Goal: Browse casually

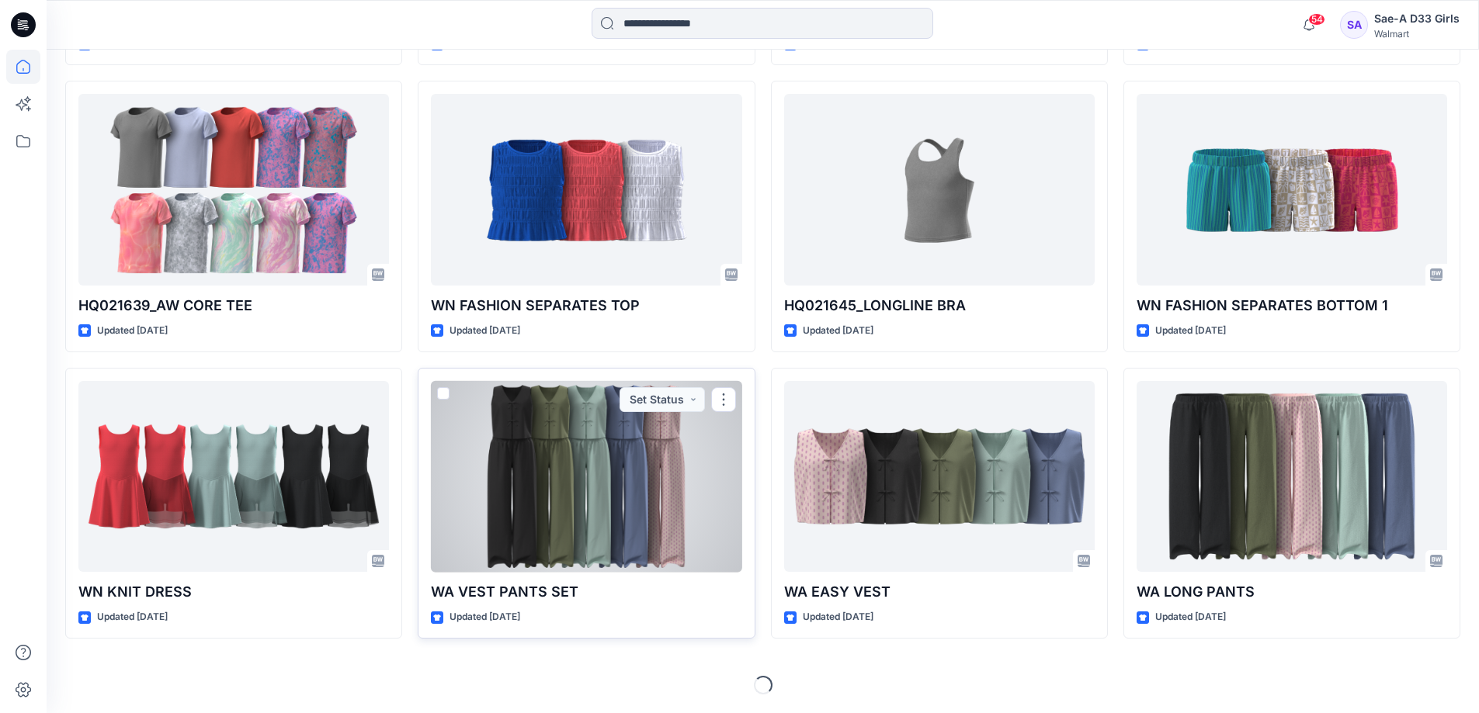
scroll to position [618, 0]
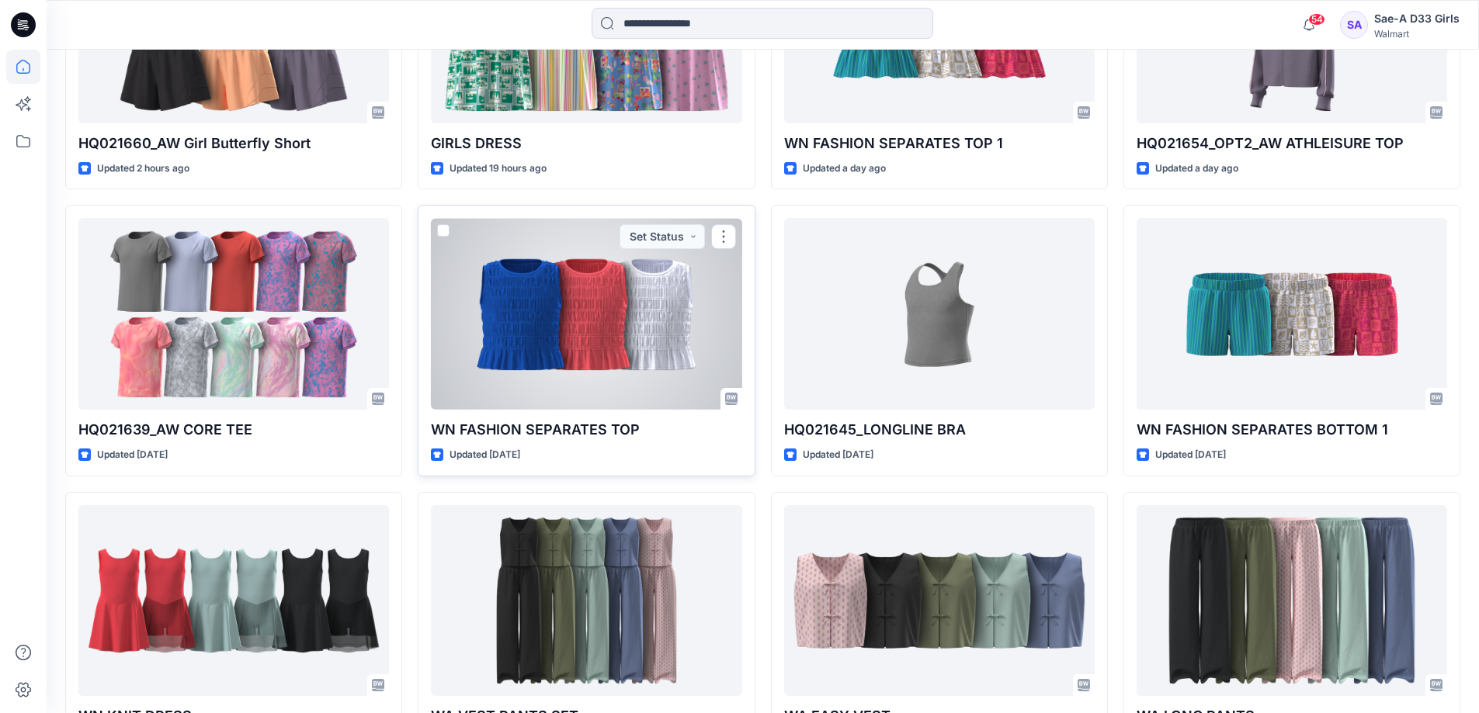
click at [588, 410] on div at bounding box center [586, 314] width 311 height 192
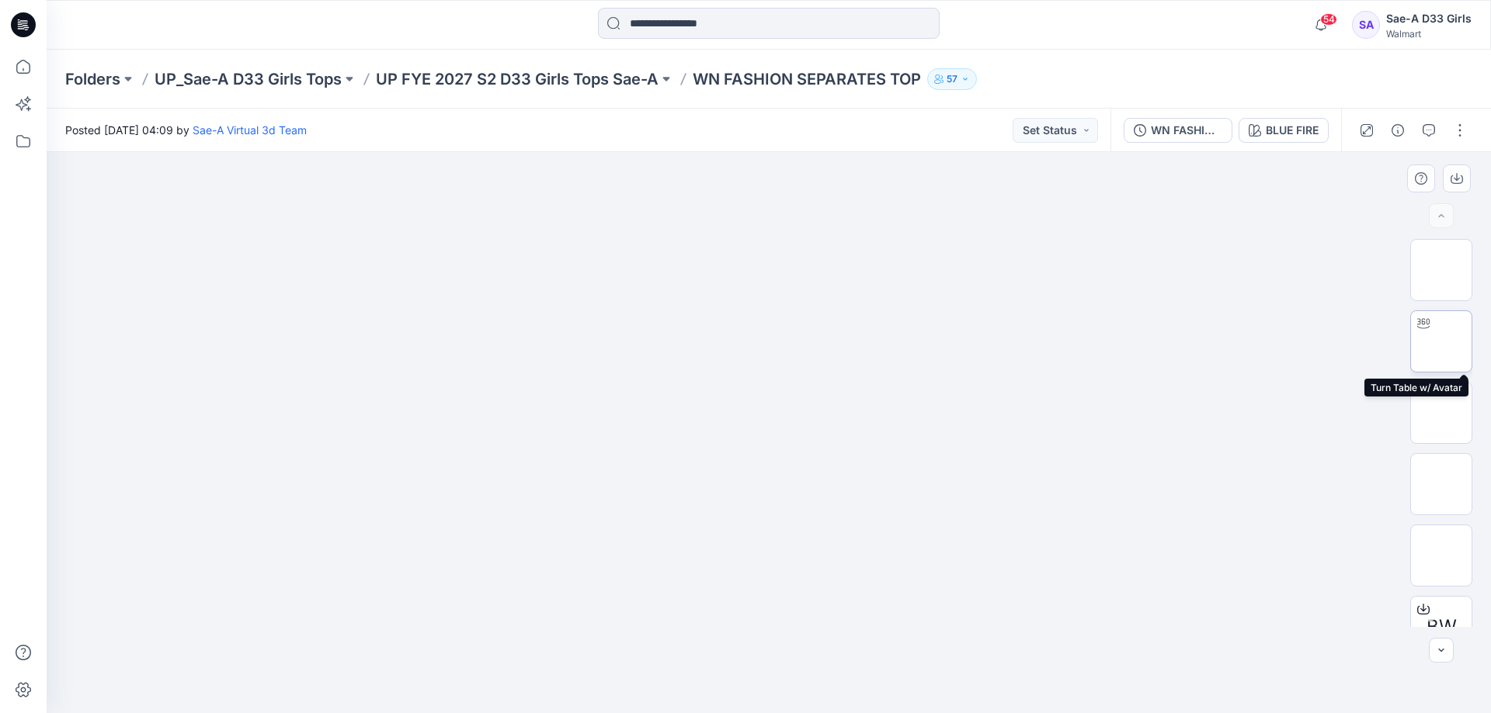
click at [1441, 342] on img at bounding box center [1441, 342] width 0 height 0
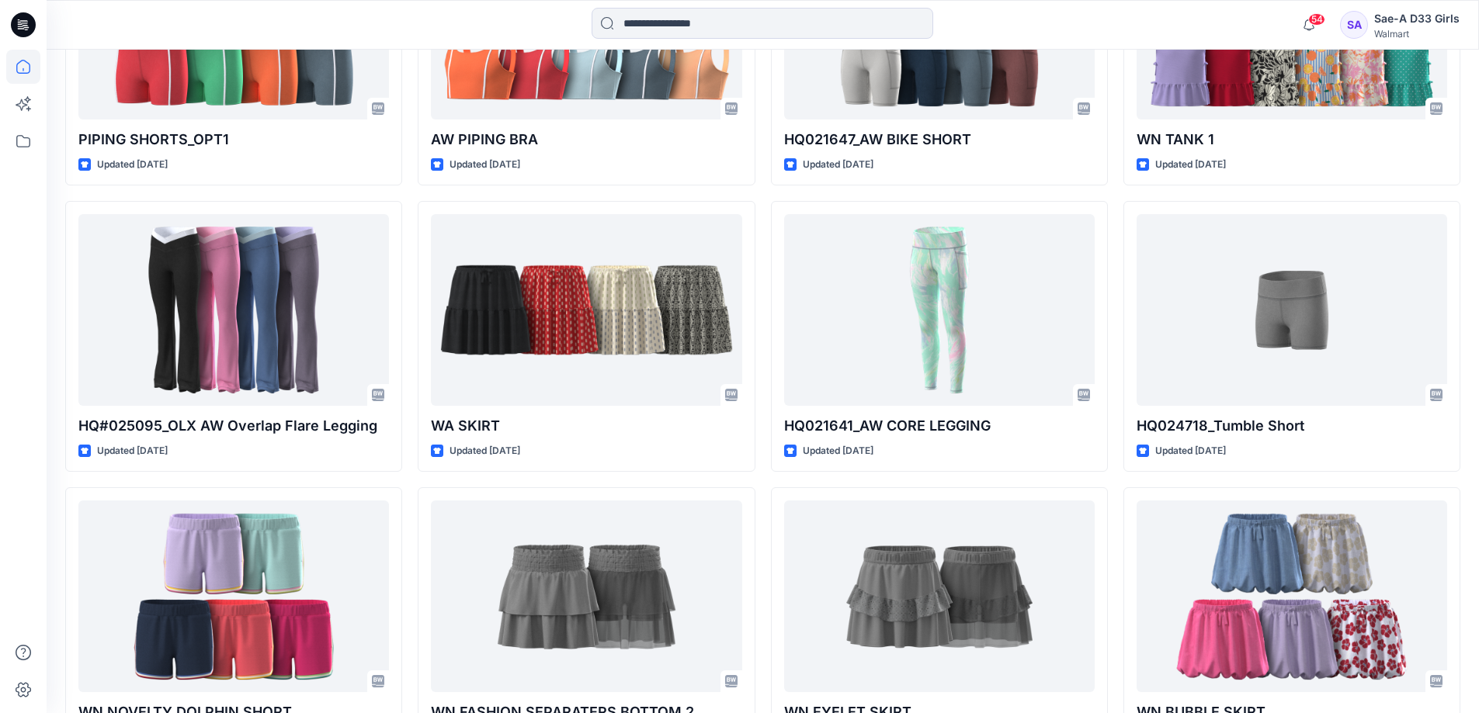
scroll to position [2950, 0]
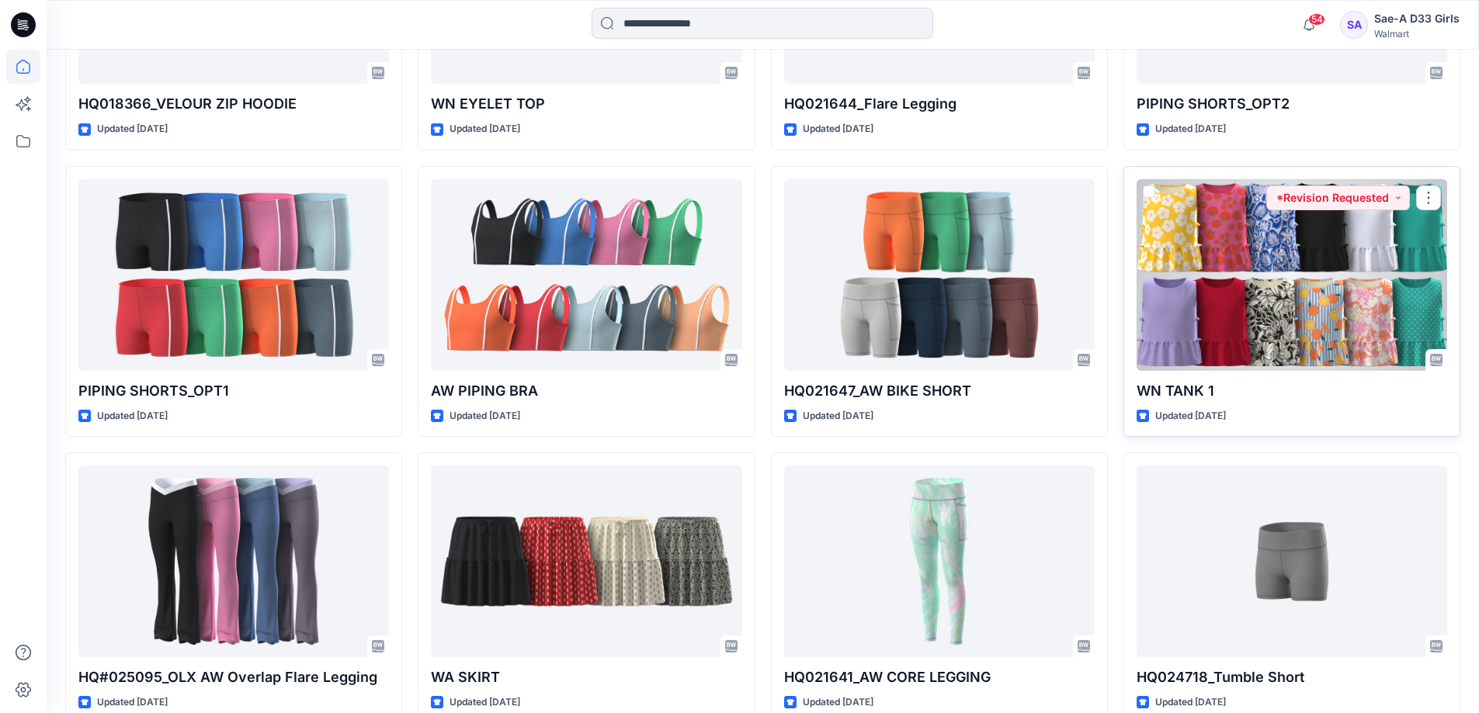
click at [1247, 371] on div at bounding box center [1292, 275] width 311 height 192
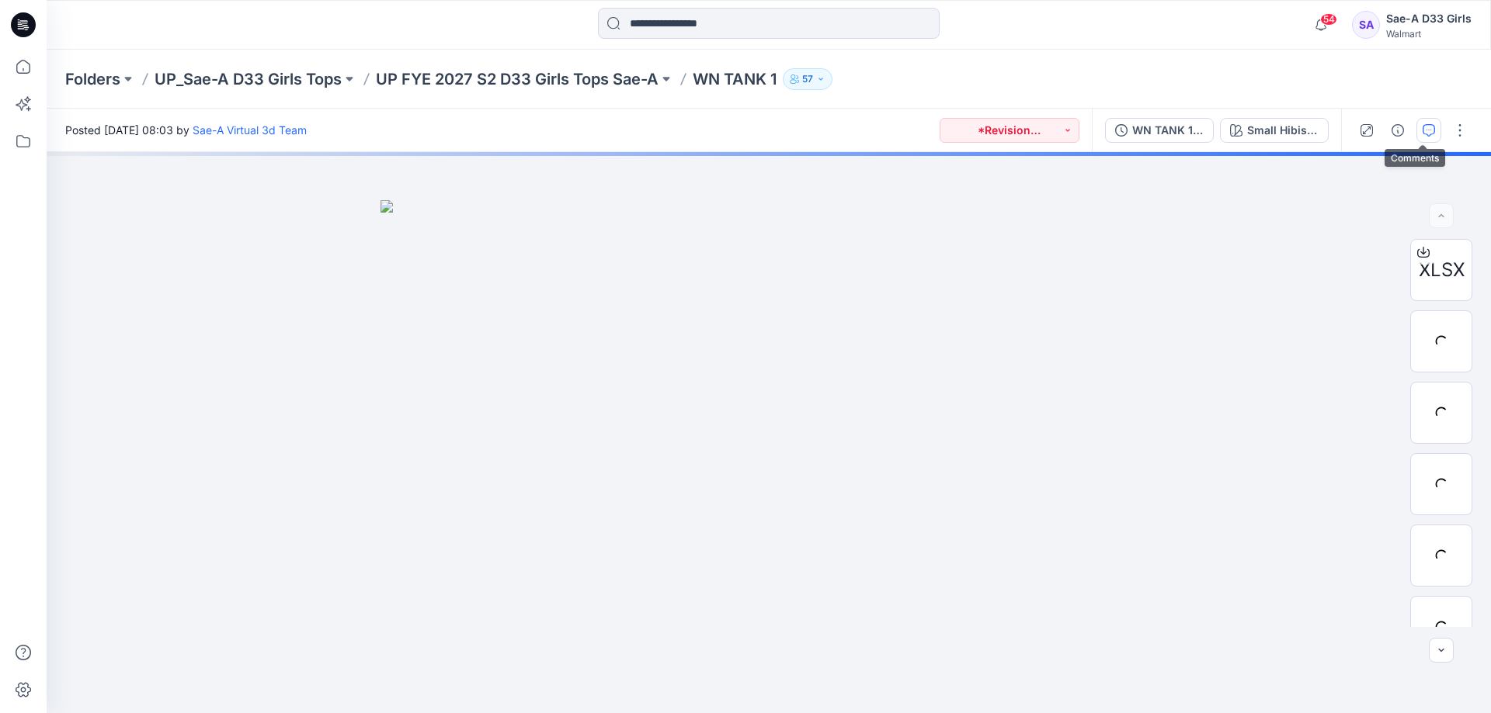
click at [1422, 129] on icon "button" at bounding box center [1428, 130] width 12 height 12
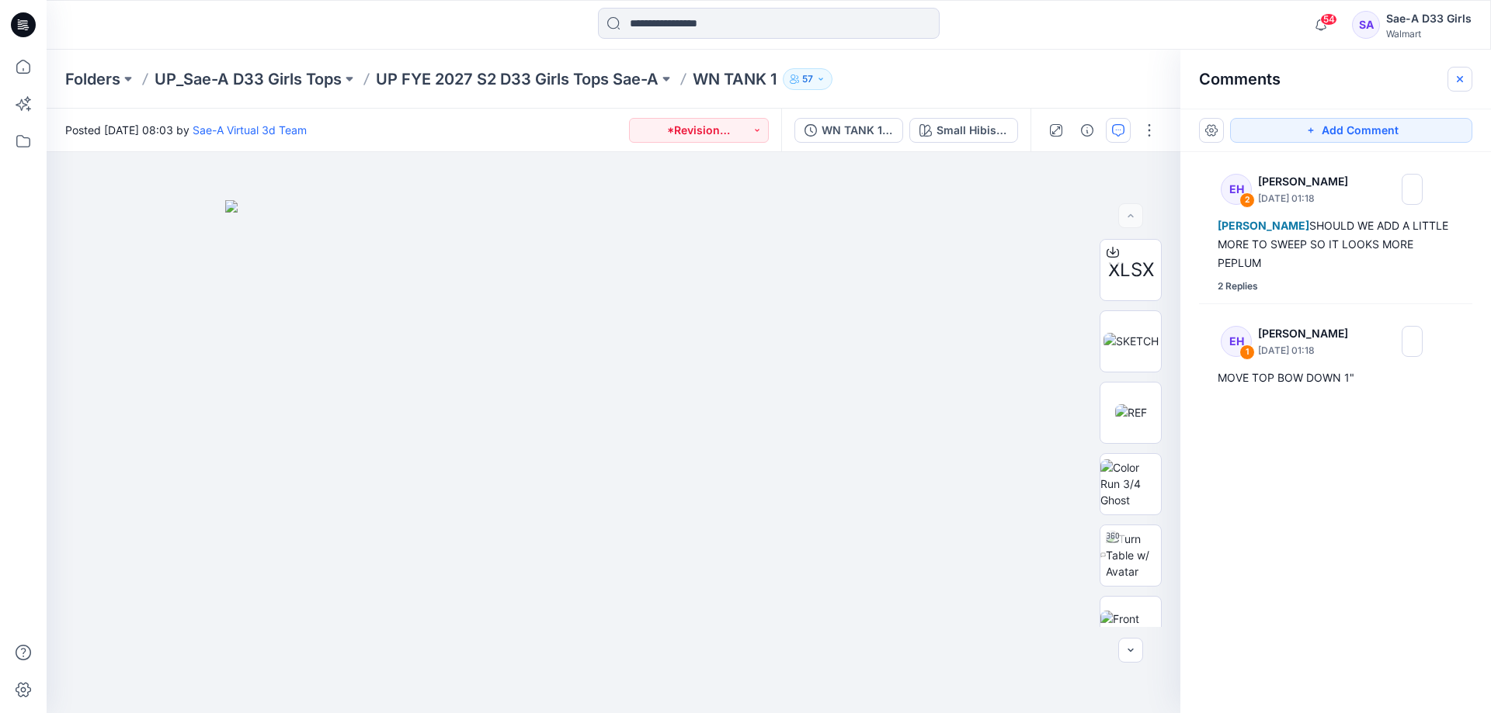
click at [1460, 75] on icon "button" at bounding box center [1459, 79] width 12 height 12
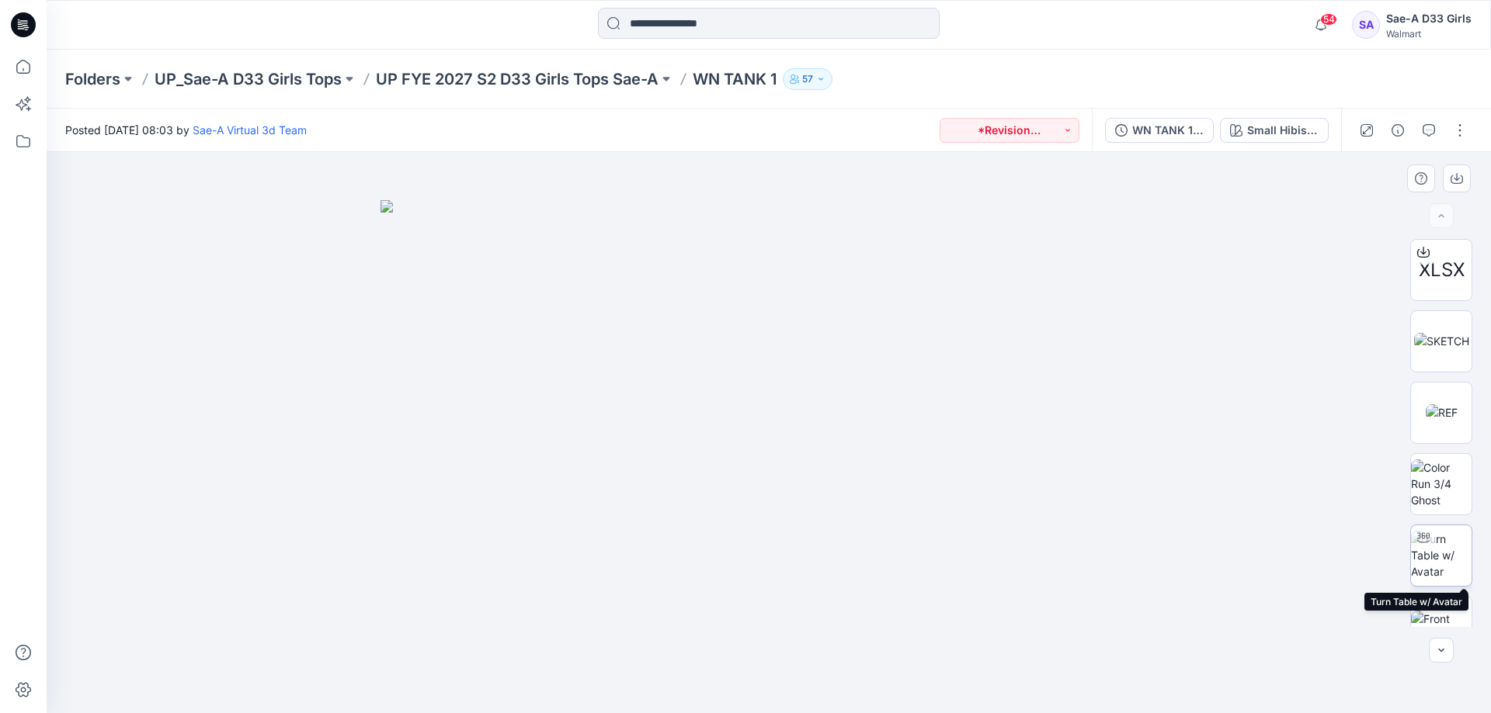
click at [1435, 550] on img at bounding box center [1441, 555] width 61 height 49
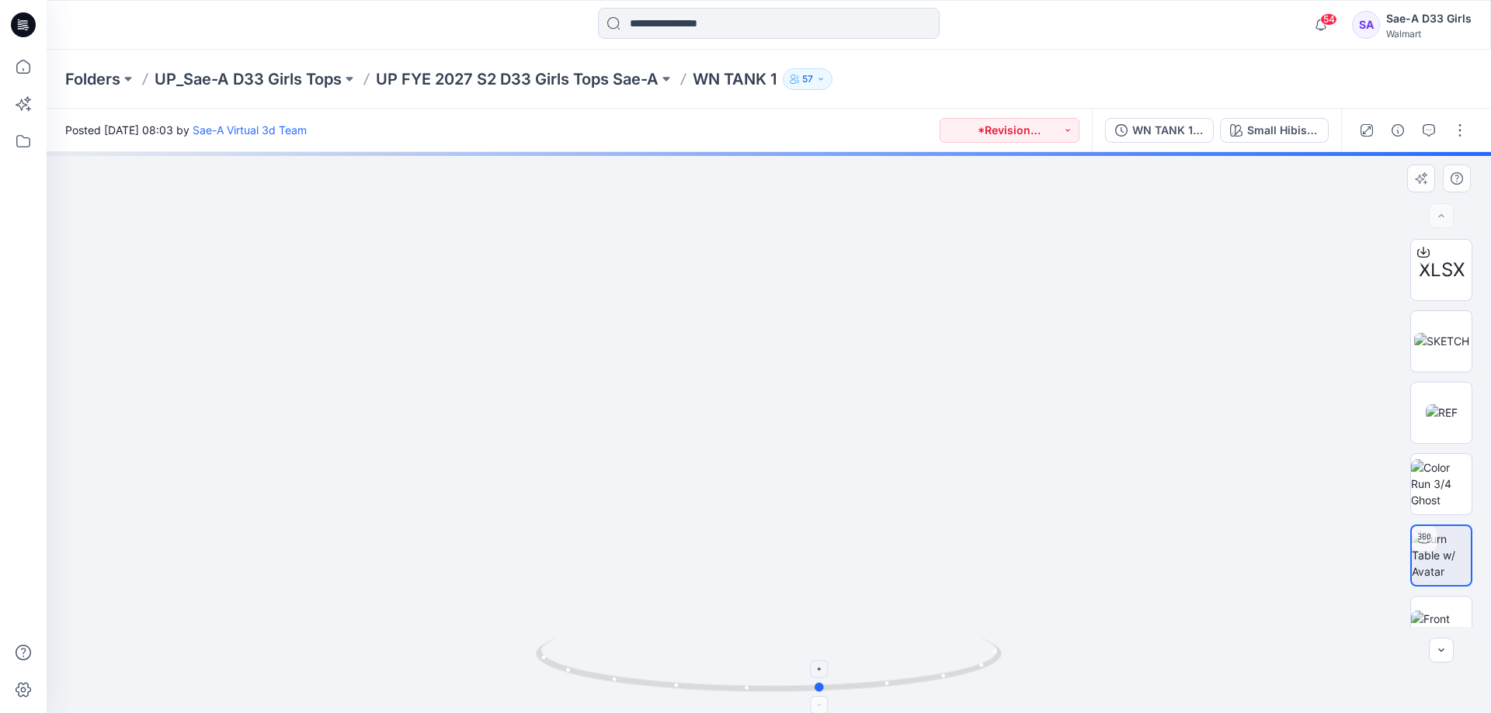
drag, startPoint x: 770, startPoint y: 691, endPoint x: 823, endPoint y: 690, distance: 52.8
click at [823, 690] on circle at bounding box center [820, 687] width 9 height 9
